Goal: Information Seeking & Learning: Learn about a topic

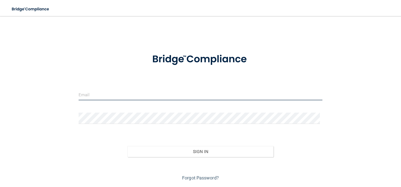
type input "[EMAIL_ADDRESS][DOMAIN_NAME]"
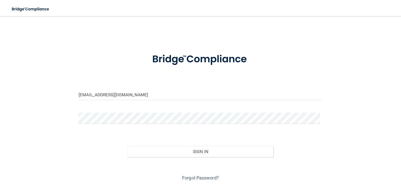
click at [299, 38] on div "teresad@valleyindustrialmed.com Invalid email/password. You don't have permissi…" at bounding box center [200, 101] width 381 height 161
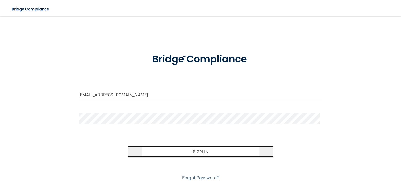
click at [200, 152] on button "Sign In" at bounding box center [201, 151] width 146 height 11
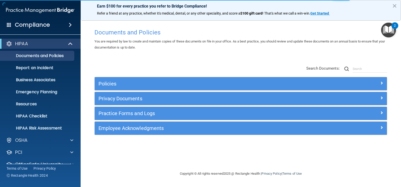
click at [85, 126] on main "Documents and Policies You are required by law to create and maintain copies of…" at bounding box center [241, 101] width 321 height 171
click at [77, 159] on div "HIPAA Documents and Policies Report an Incident Business Associates Emergency P…" at bounding box center [40, 111] width 81 height 149
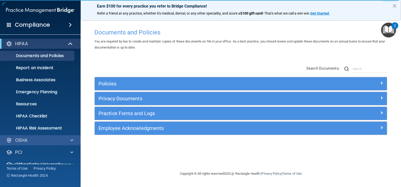
click at [1, 139] on div "OSHA" at bounding box center [40, 141] width 81 height 10
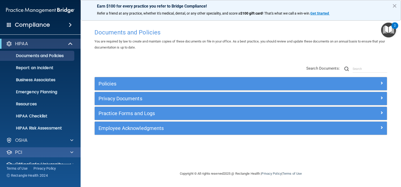
click at [1, 152] on div "PCI" at bounding box center [40, 153] width 81 height 10
click at [1, 44] on div "HIPAA" at bounding box center [40, 44] width 81 height 10
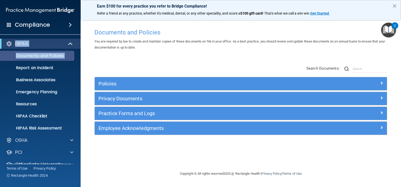
drag, startPoint x: 1, startPoint y: 44, endPoint x: 1, endPoint y: 59, distance: 14.6
click at [1, 59] on div "HIPAA Documents and Policies Report an Incident Business Associates Emergency P…" at bounding box center [40, 86] width 81 height 95
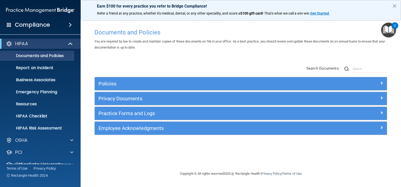
drag, startPoint x: 1, startPoint y: 59, endPoint x: 1, endPoint y: 42, distance: 16.6
click at [1, 42] on div "HIPAA" at bounding box center [40, 44] width 81 height 10
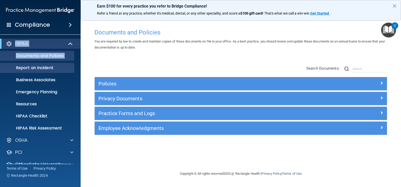
drag, startPoint x: 1, startPoint y: 42, endPoint x: 1, endPoint y: 72, distance: 29.7
click at [1, 72] on div "HIPAA Documents and Policies Report an Incident Business Associates Emergency P…" at bounding box center [40, 86] width 81 height 95
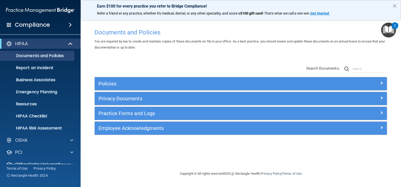
drag, startPoint x: 1, startPoint y: 72, endPoint x: 0, endPoint y: 40, distance: 32.3
click at [0, 40] on div "HIPAA" at bounding box center [40, 44] width 81 height 10
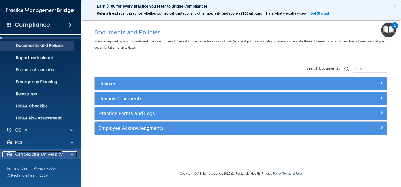
click at [71, 153] on span at bounding box center [71, 155] width 3 height 6
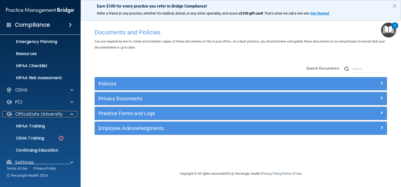
scroll to position [58, 0]
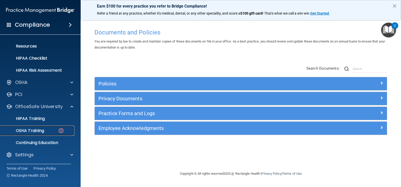
click at [33, 132] on p "OSHA Training" at bounding box center [23, 131] width 41 height 5
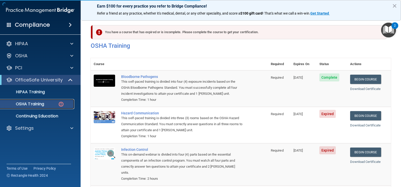
click at [34, 106] on p "OSHA Training" at bounding box center [23, 104] width 41 height 5
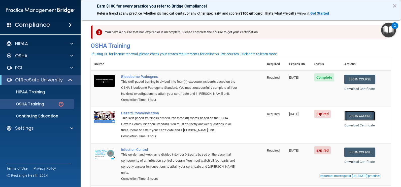
click at [358, 116] on link "Begin Course" at bounding box center [359, 115] width 31 height 9
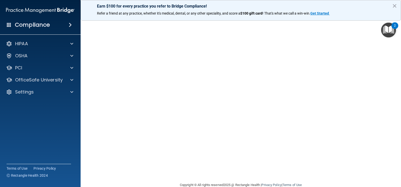
scroll to position [2, 0]
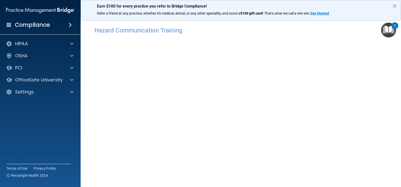
click at [365, 131] on div "Hazard Communication Training This course doesn’t expire until 07/28/2025. Are …" at bounding box center [241, 117] width 300 height 186
click at [379, 141] on div "Hazard Communication Training This course doesn’t expire until 07/28/2025. Are …" at bounding box center [241, 110] width 300 height 186
click at [363, 90] on div "Hazard Communication Training This course doesn’t expire until 07/28/2025. Are …" at bounding box center [241, 110] width 300 height 186
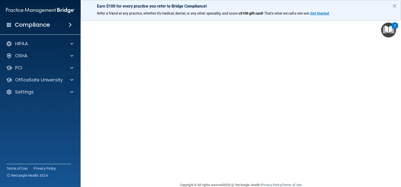
scroll to position [2, 0]
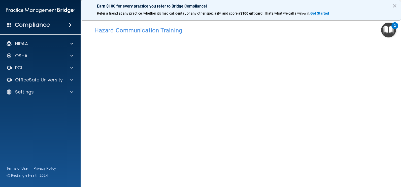
click at [367, 139] on div "Hazard Communication Training This course doesn’t expire until 07/28/2025. Are …" at bounding box center [241, 117] width 300 height 186
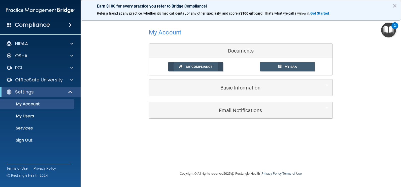
click at [194, 69] on span "My Compliance" at bounding box center [199, 67] width 26 height 4
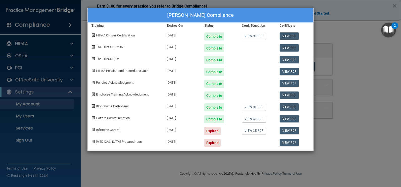
click at [285, 158] on div "Teresa Davis's Compliance Training Expires On Status Cont. Education Certificat…" at bounding box center [200, 93] width 401 height 187
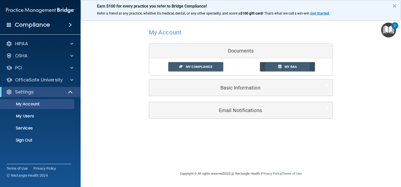
click at [289, 66] on span "My BAA" at bounding box center [291, 67] width 12 height 4
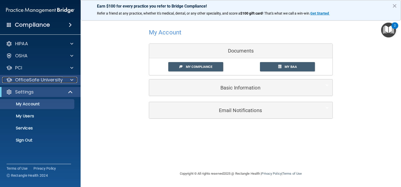
click at [68, 79] on div at bounding box center [71, 80] width 13 height 6
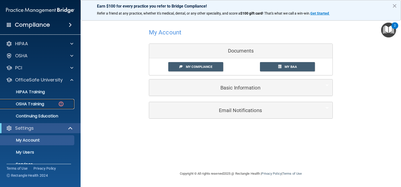
click at [43, 105] on p "OSHA Training" at bounding box center [23, 104] width 41 height 5
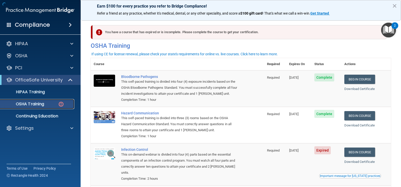
click at [62, 105] on img at bounding box center [61, 104] width 6 height 6
click at [350, 154] on link "Begin Course" at bounding box center [359, 152] width 31 height 9
click at [353, 156] on link "Begin Course" at bounding box center [359, 152] width 31 height 9
click at [233, 130] on div "This self-paced training is divided into three (3) rooms based on the OSHA Haza…" at bounding box center [180, 124] width 118 height 18
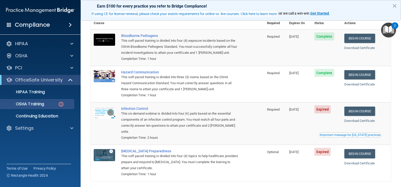
scroll to position [40, 0]
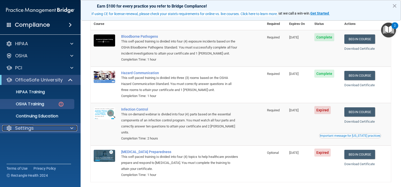
click at [72, 128] on span at bounding box center [71, 128] width 3 height 6
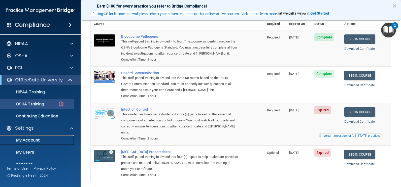
click at [41, 141] on p "My Account" at bounding box center [37, 140] width 69 height 5
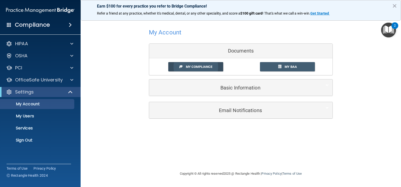
click at [203, 65] on link "My Compliance" at bounding box center [195, 66] width 55 height 9
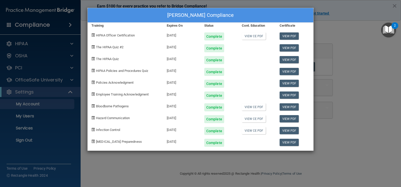
click at [352, 35] on div "Teresa Davis's Compliance Training Expires On Status Cont. Education Certificat…" at bounding box center [200, 93] width 401 height 187
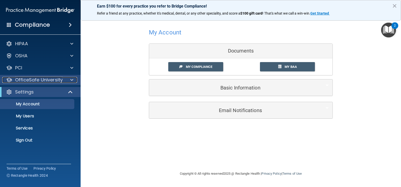
click at [72, 81] on span at bounding box center [71, 80] width 3 height 6
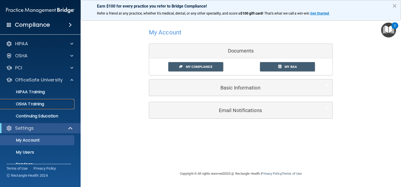
click at [65, 106] on div "OSHA Training" at bounding box center [37, 104] width 69 height 5
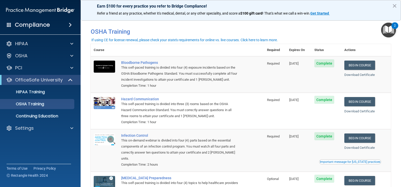
click at [22, 24] on h4 "Compliance" at bounding box center [32, 24] width 35 height 7
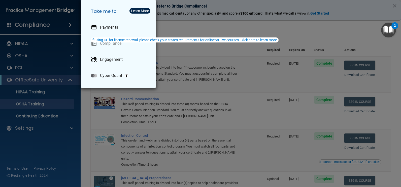
click at [45, 73] on div "Take me to: Payments Compliance Engagement Cyber Quant" at bounding box center [200, 93] width 401 height 187
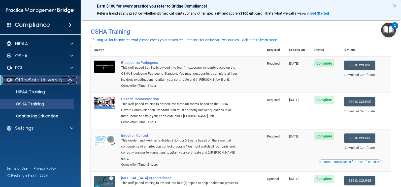
click at [70, 80] on span at bounding box center [71, 80] width 4 height 6
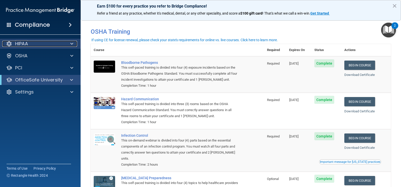
click at [72, 43] on span at bounding box center [71, 44] width 3 height 6
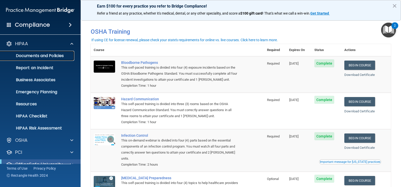
click at [62, 59] on link "Documents and Policies" at bounding box center [34, 56] width 79 height 10
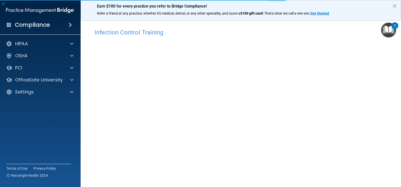
click at [371, 114] on div "Infection Control Training This course doesn’t expire until 07/28/2025. Are you…" at bounding box center [241, 113] width 300 height 174
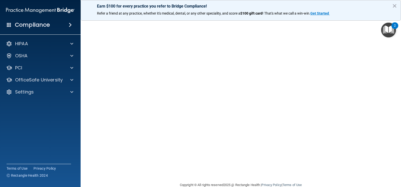
scroll to position [28, 0]
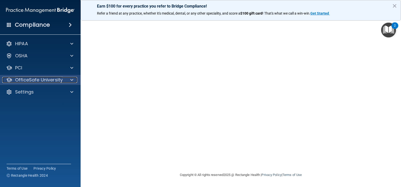
click at [72, 81] on span at bounding box center [71, 80] width 3 height 6
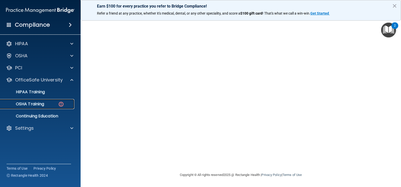
click at [40, 104] on p "OSHA Training" at bounding box center [23, 104] width 41 height 5
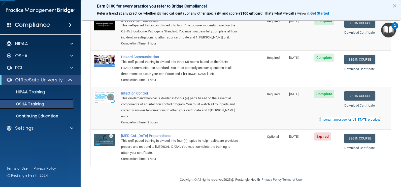
scroll to position [48, 0]
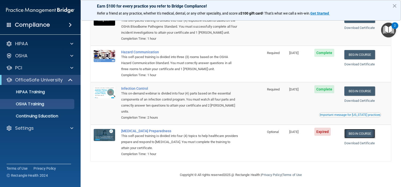
click at [356, 132] on link "Begin Course" at bounding box center [359, 133] width 31 height 9
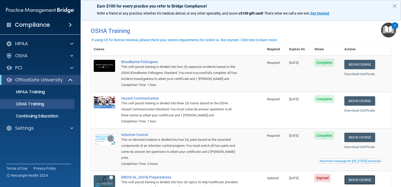
scroll to position [0, 0]
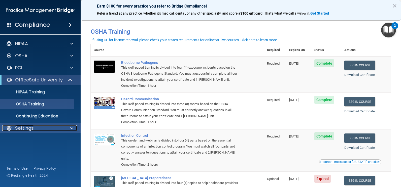
click at [71, 127] on span at bounding box center [71, 128] width 3 height 6
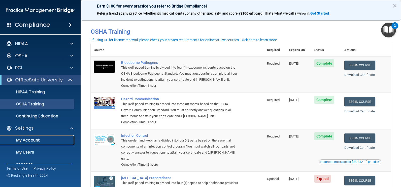
click at [46, 137] on link "My Account" at bounding box center [34, 141] width 79 height 10
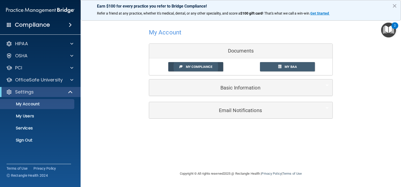
click at [206, 66] on span "My Compliance" at bounding box center [199, 67] width 26 height 4
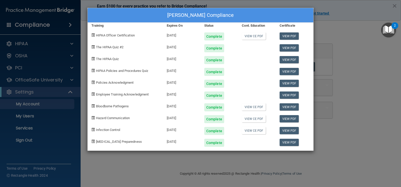
click at [345, 97] on div "Teresa Davis's Compliance Training Expires On Status Cont. Education Certificat…" at bounding box center [200, 93] width 401 height 187
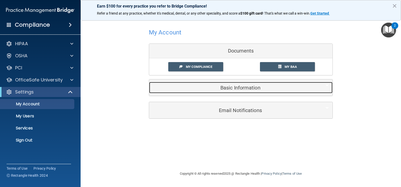
click at [242, 90] on h5 "Basic Information" at bounding box center [233, 88] width 161 height 6
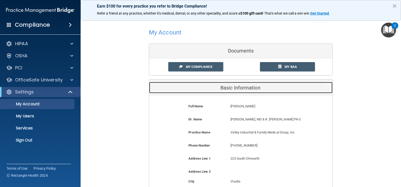
click at [242, 90] on h5 "Basic Information" at bounding box center [233, 88] width 161 height 6
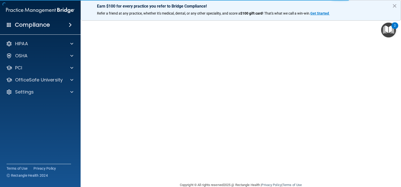
scroll to position [8, 0]
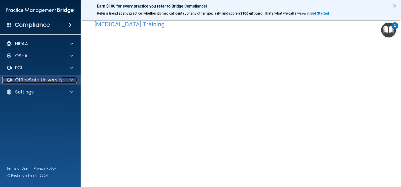
click at [60, 81] on p "OfficeSafe University" at bounding box center [39, 80] width 48 height 6
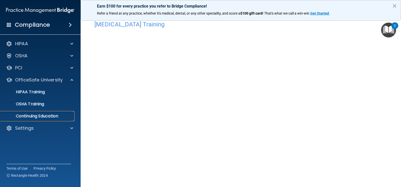
click at [51, 116] on p "Continuing Education" at bounding box center [37, 116] width 69 height 5
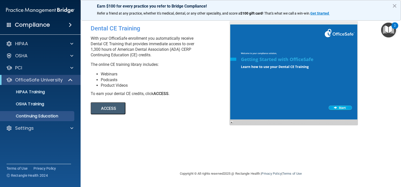
click at [70, 23] on span at bounding box center [70, 25] width 3 height 6
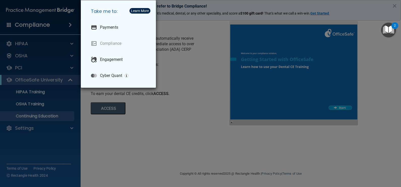
click at [70, 23] on div "Take me to: Payments Compliance Engagement Cyber Quant" at bounding box center [200, 93] width 401 height 187
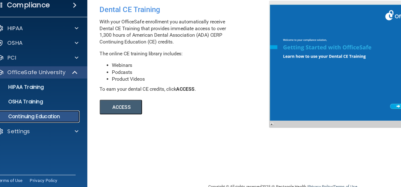
click at [56, 119] on p "Continuing Education" at bounding box center [37, 116] width 69 height 5
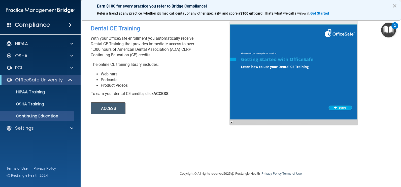
click at [394, 4] on button "×" at bounding box center [394, 6] width 5 height 8
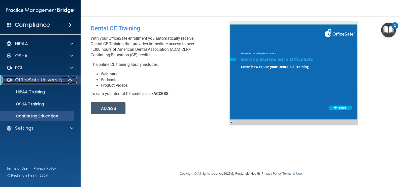
click at [71, 80] on span at bounding box center [71, 80] width 4 height 6
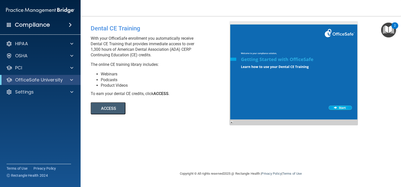
click at [47, 23] on h4 "Compliance" at bounding box center [32, 24] width 35 height 7
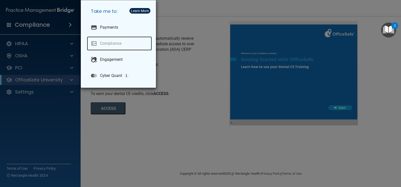
click at [107, 42] on link "Compliance" at bounding box center [119, 44] width 65 height 14
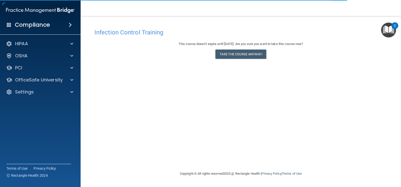
click at [244, 121] on div "Infection Control Training This course doesn’t expire until [DATE]. Are you sur…" at bounding box center [241, 98] width 300 height 145
click at [33, 24] on h4 "Compliance" at bounding box center [32, 24] width 35 height 7
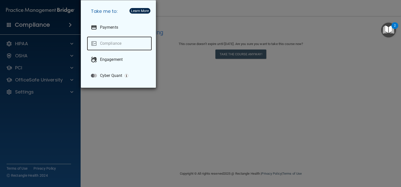
click at [95, 43] on link "Compliance" at bounding box center [119, 44] width 65 height 14
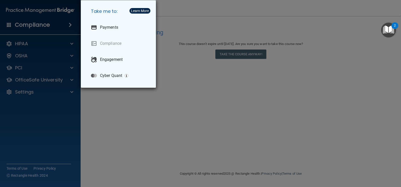
click at [246, 104] on div "Take me to: Payments Compliance Engagement Cyber Quant" at bounding box center [200, 93] width 401 height 187
